Goal: Task Accomplishment & Management: Use online tool/utility

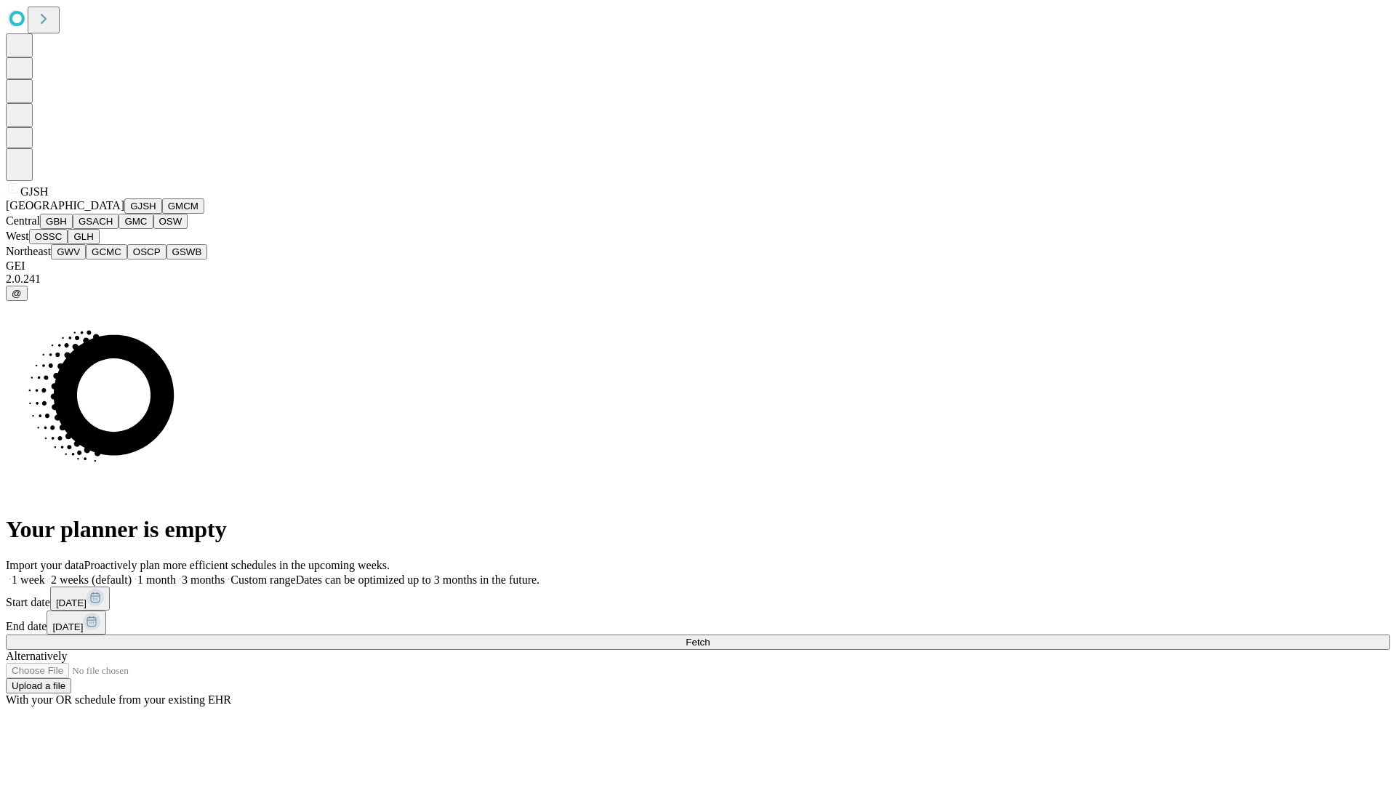
click at [124, 214] on button "GJSH" at bounding box center [143, 205] width 38 height 15
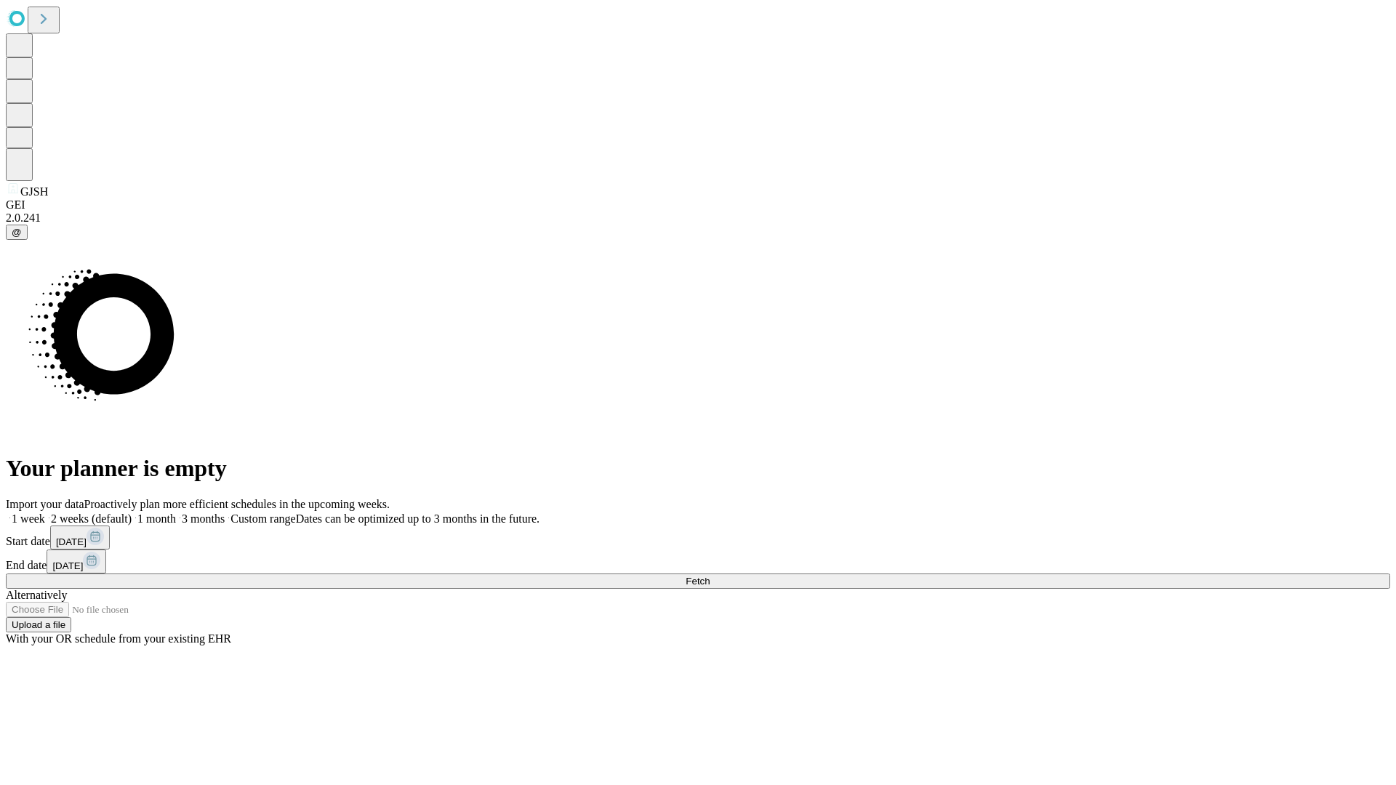
click at [176, 512] on label "1 month" at bounding box center [154, 518] width 44 height 12
click at [709, 576] on span "Fetch" at bounding box center [697, 581] width 24 height 11
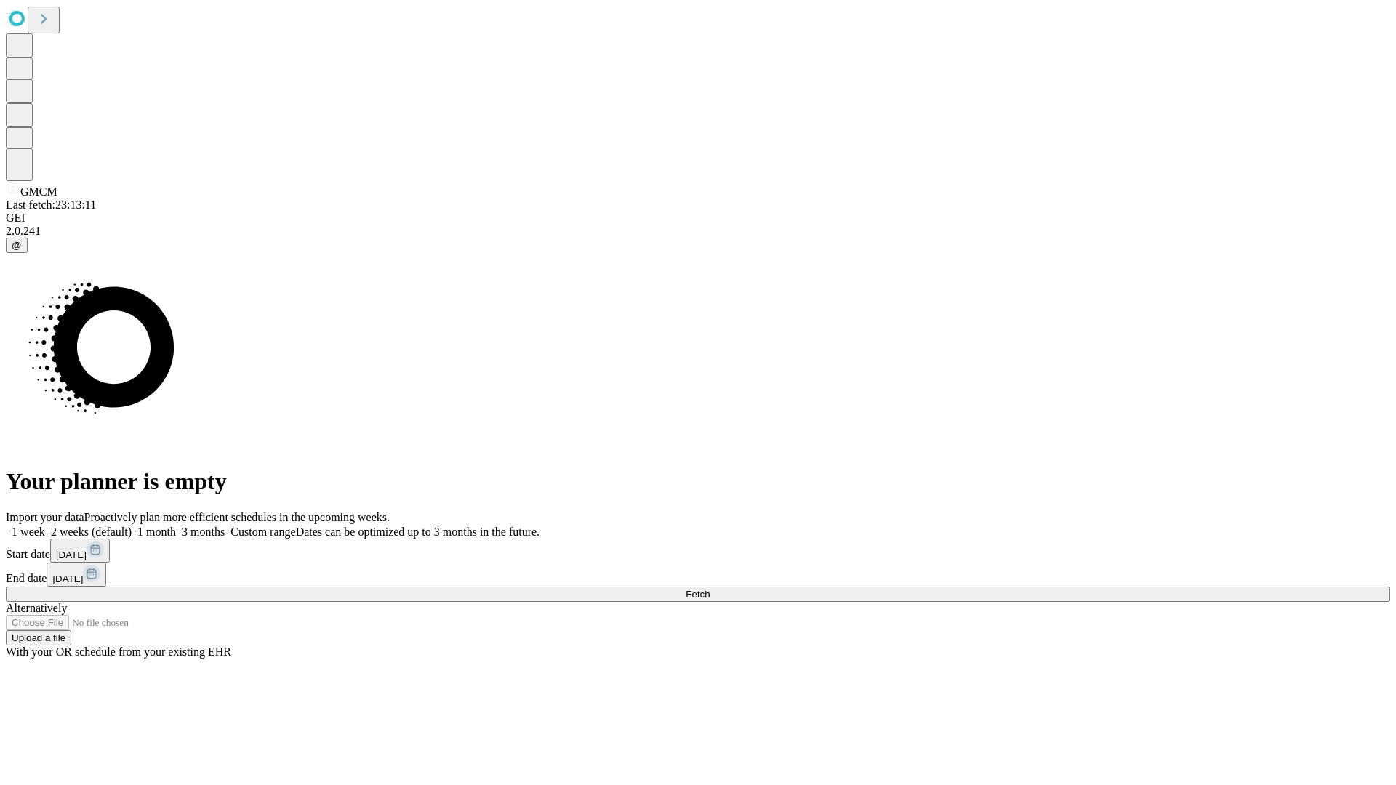
click at [176, 525] on label "1 month" at bounding box center [154, 531] width 44 height 12
click at [709, 589] on span "Fetch" at bounding box center [697, 594] width 24 height 11
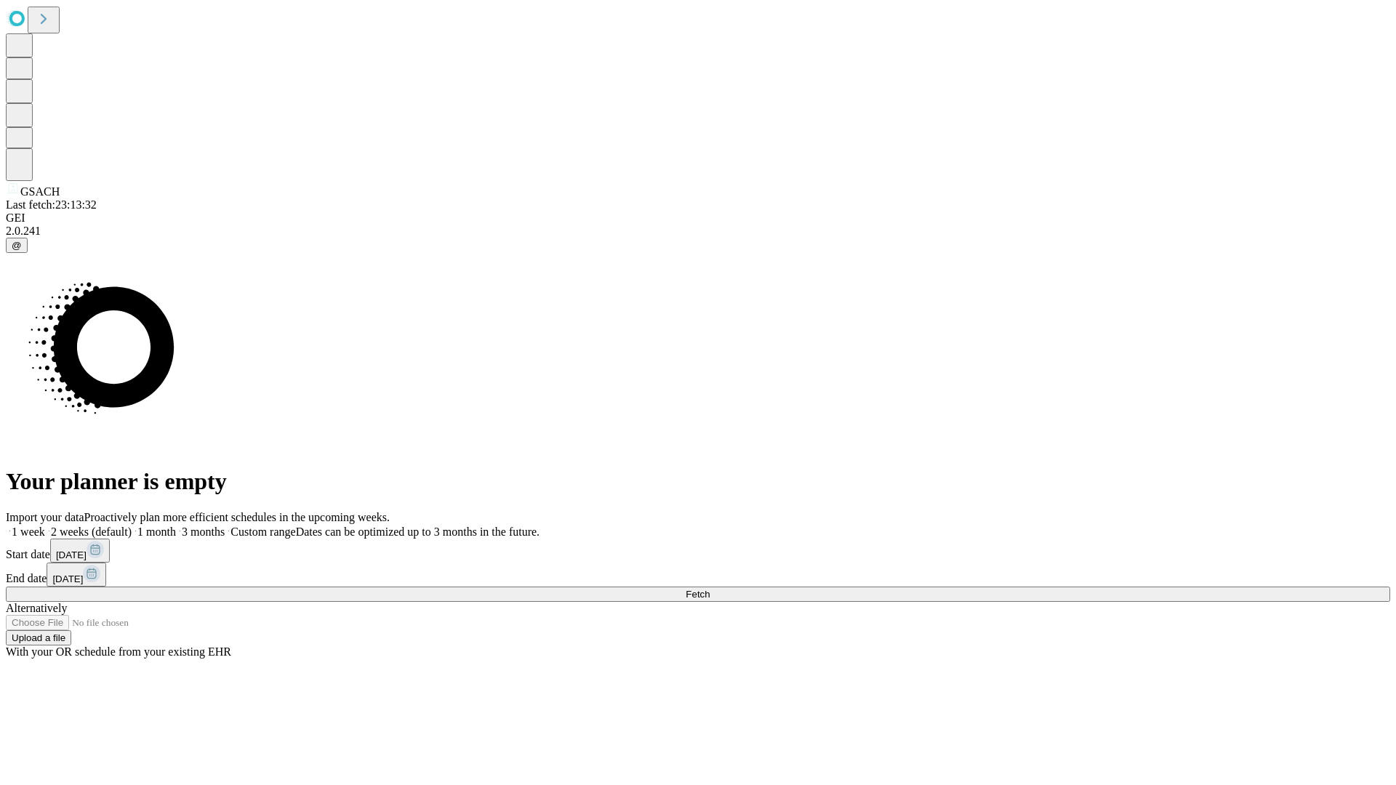
click at [176, 525] on label "1 month" at bounding box center [154, 531] width 44 height 12
click at [709, 589] on span "Fetch" at bounding box center [697, 594] width 24 height 11
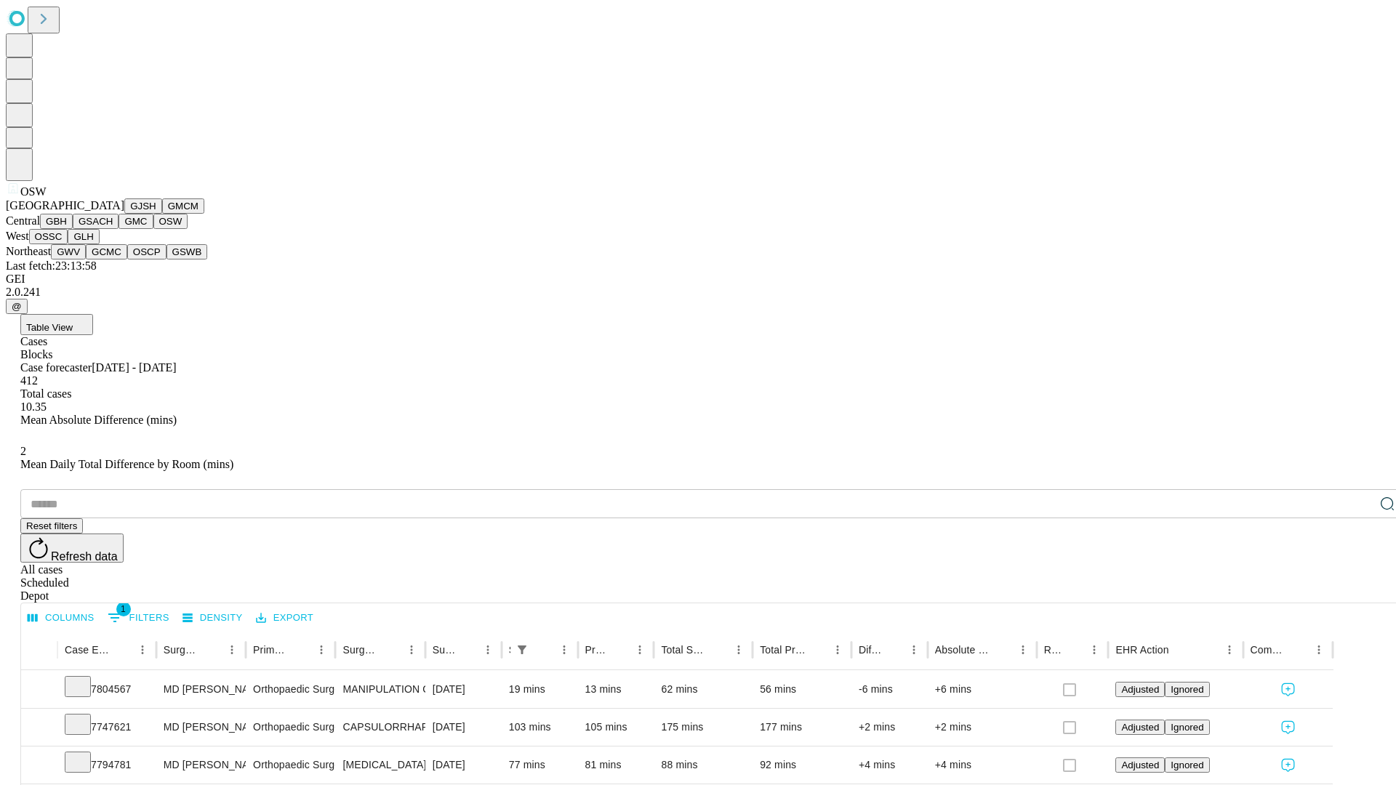
click at [68, 244] on button "OSSC" at bounding box center [48, 236] width 39 height 15
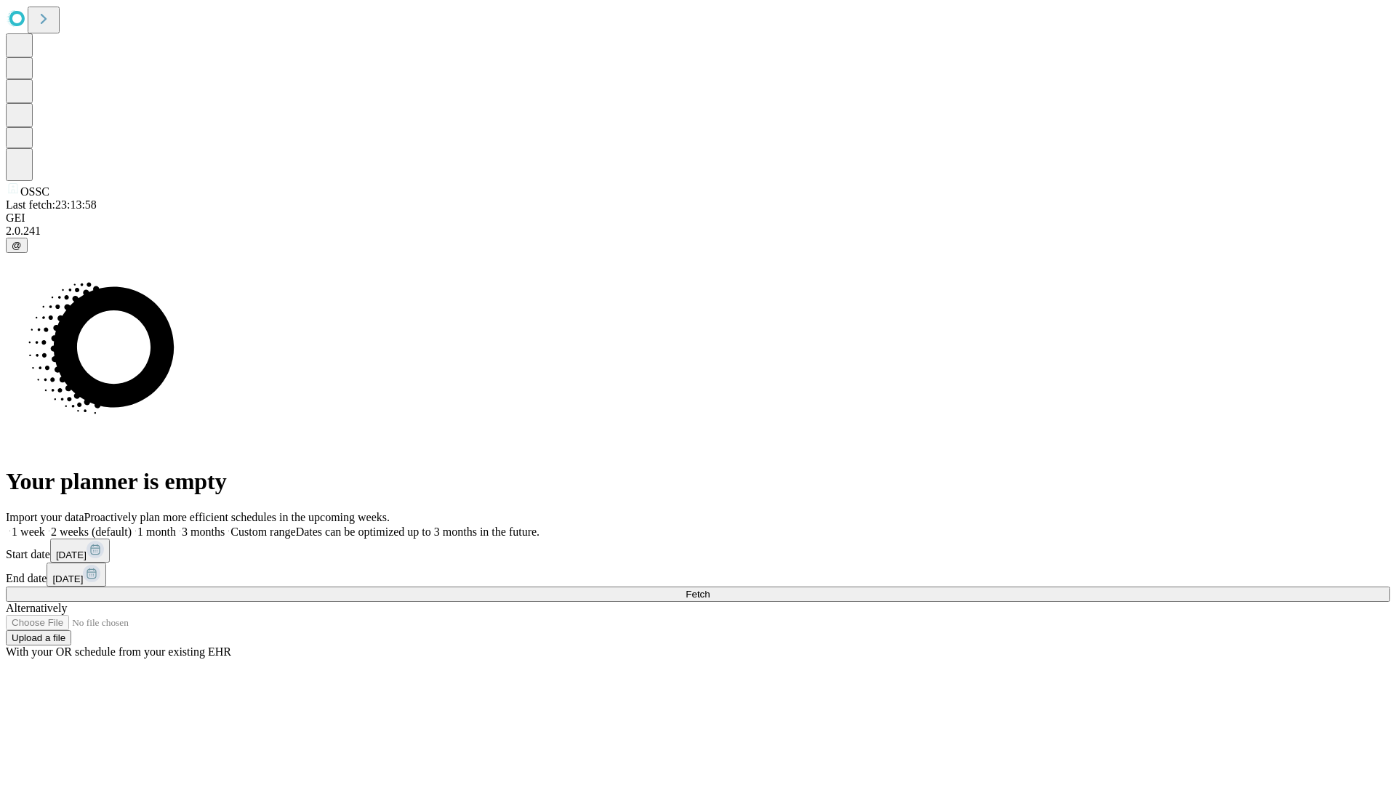
click at [709, 589] on span "Fetch" at bounding box center [697, 594] width 24 height 11
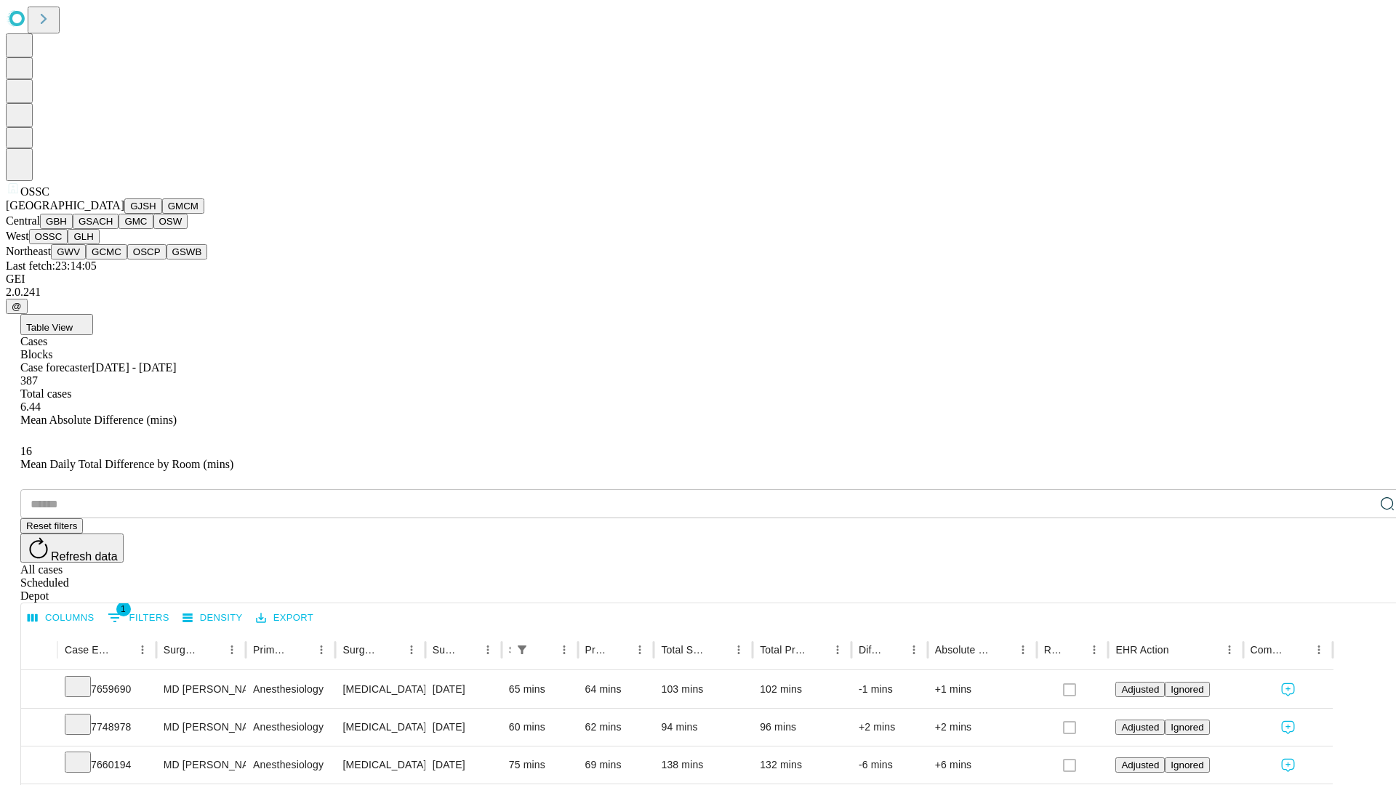
click at [99, 244] on button "GLH" at bounding box center [83, 236] width 31 height 15
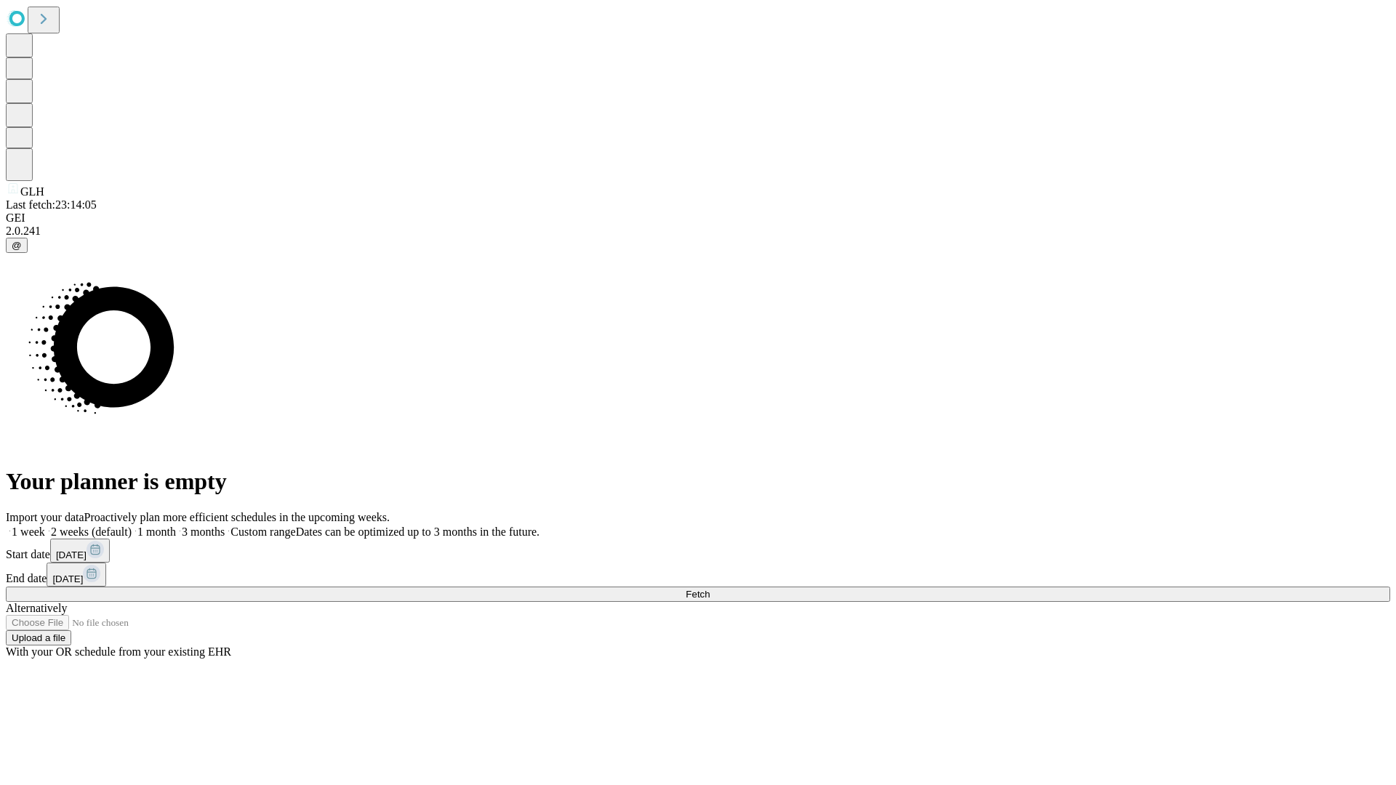
click at [176, 525] on label "1 month" at bounding box center [154, 531] width 44 height 12
click at [709, 589] on span "Fetch" at bounding box center [697, 594] width 24 height 11
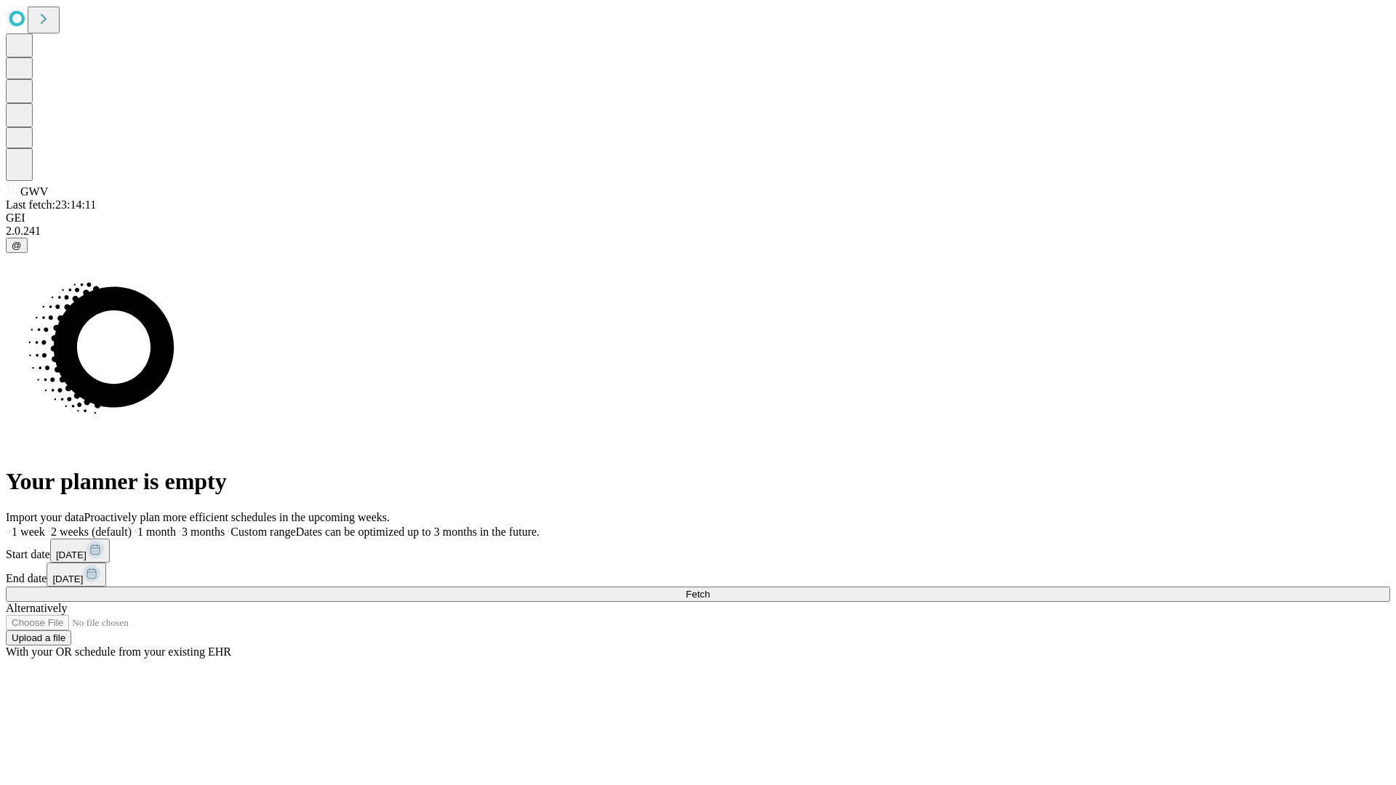
click at [176, 525] on label "1 month" at bounding box center [154, 531] width 44 height 12
click at [709, 589] on span "Fetch" at bounding box center [697, 594] width 24 height 11
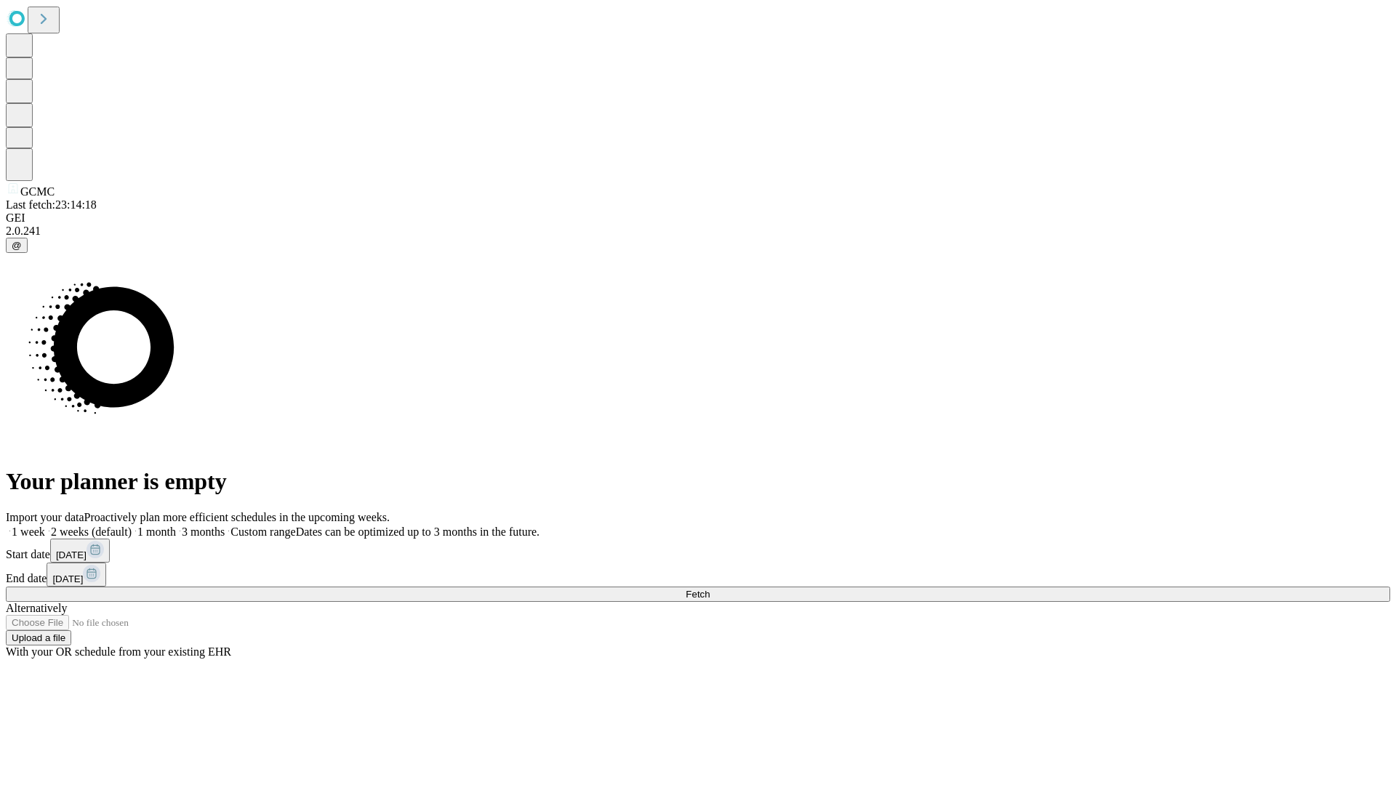
click at [176, 525] on label "1 month" at bounding box center [154, 531] width 44 height 12
click at [709, 589] on span "Fetch" at bounding box center [697, 594] width 24 height 11
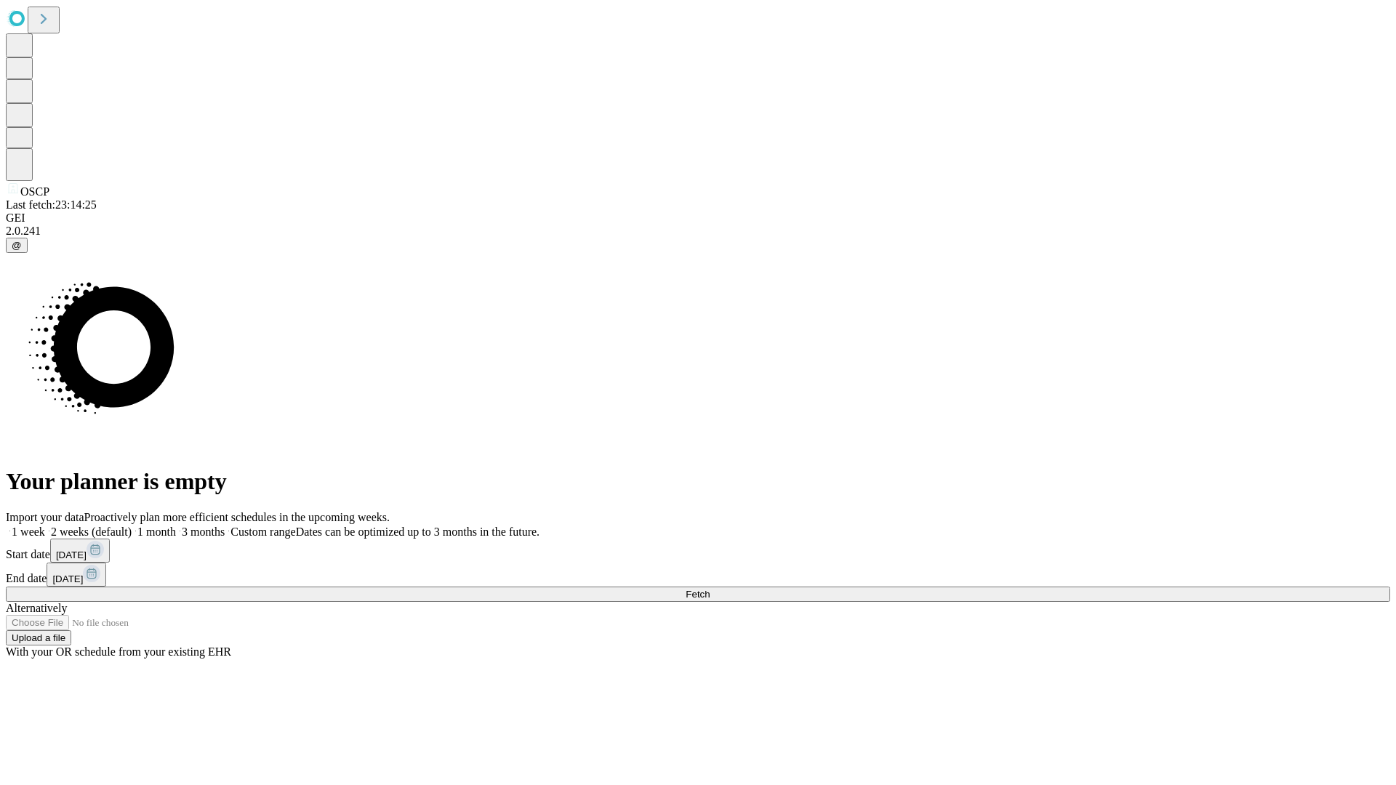
click at [176, 525] on label "1 month" at bounding box center [154, 531] width 44 height 12
click at [709, 589] on span "Fetch" at bounding box center [697, 594] width 24 height 11
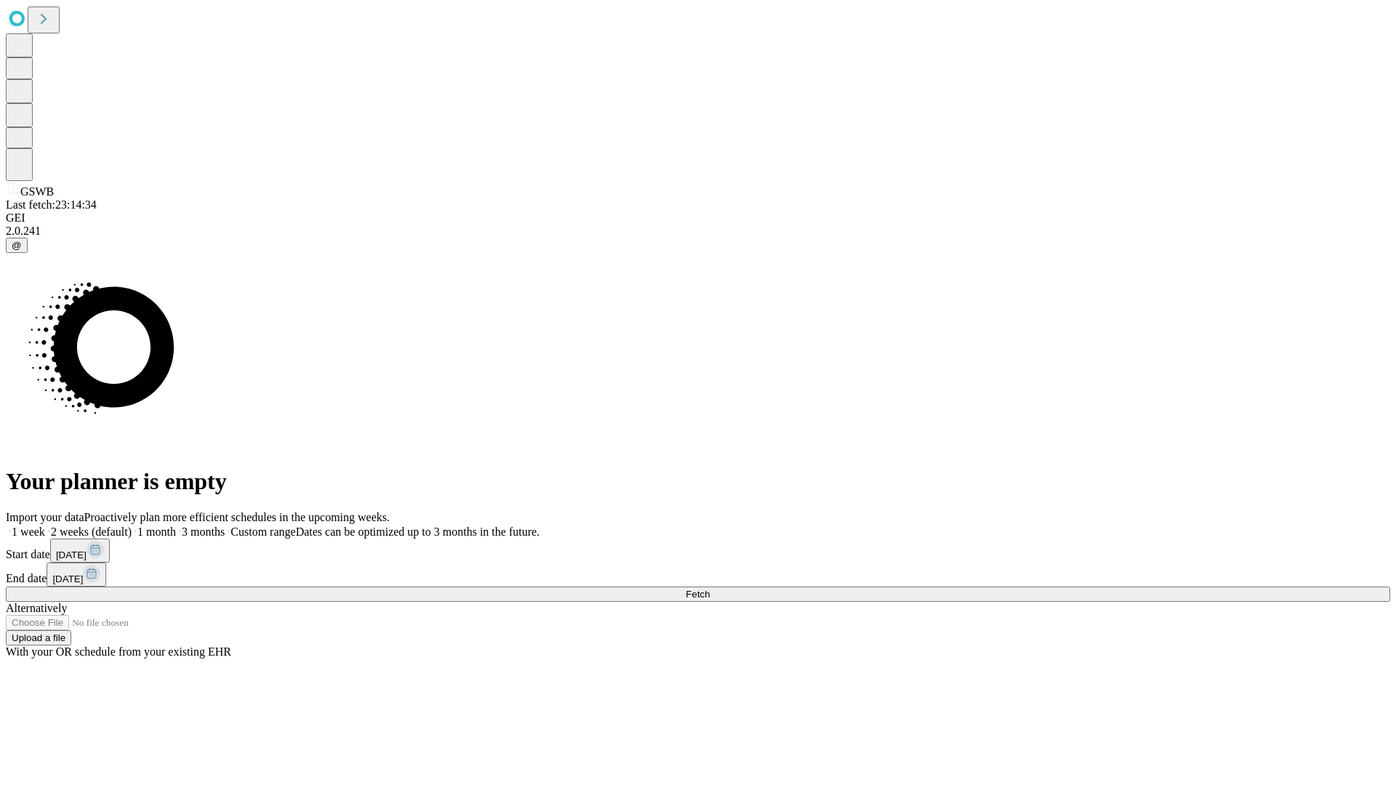
click at [176, 525] on label "1 month" at bounding box center [154, 531] width 44 height 12
click at [709, 589] on span "Fetch" at bounding box center [697, 594] width 24 height 11
